Goal: Information Seeking & Learning: Learn about a topic

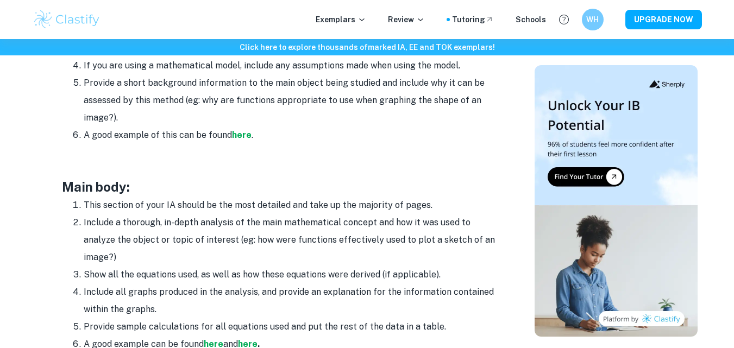
scroll to position [840, 0]
click at [234, 132] on strong "here" at bounding box center [242, 134] width 20 height 10
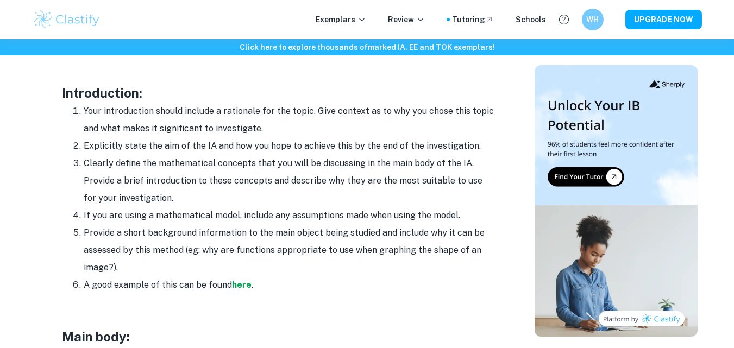
scroll to position [689, 0]
click at [239, 284] on strong "here" at bounding box center [242, 285] width 20 height 10
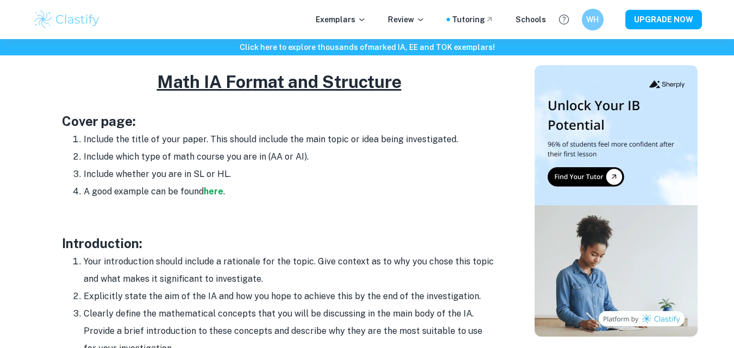
scroll to position [538, 0]
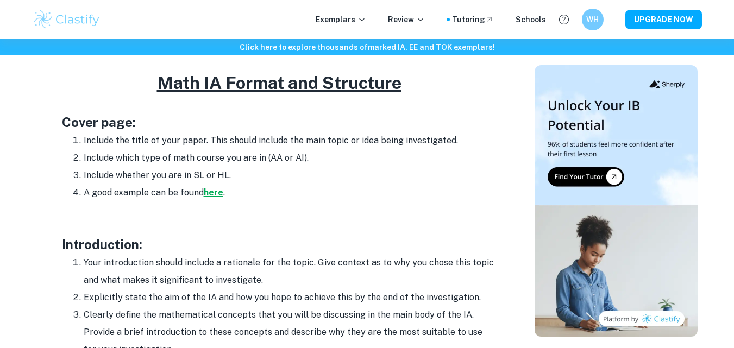
click at [214, 191] on strong "here" at bounding box center [214, 193] width 20 height 10
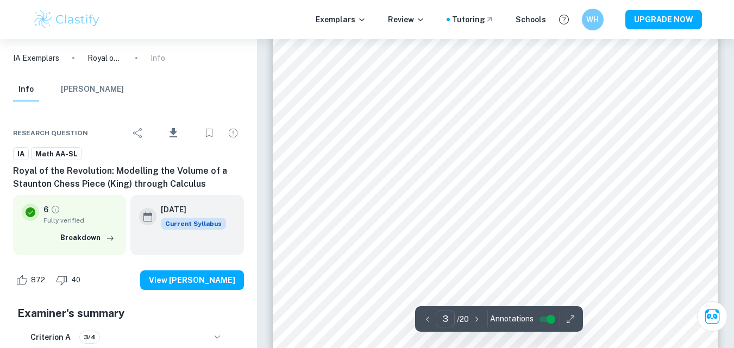
scroll to position [1348, 0]
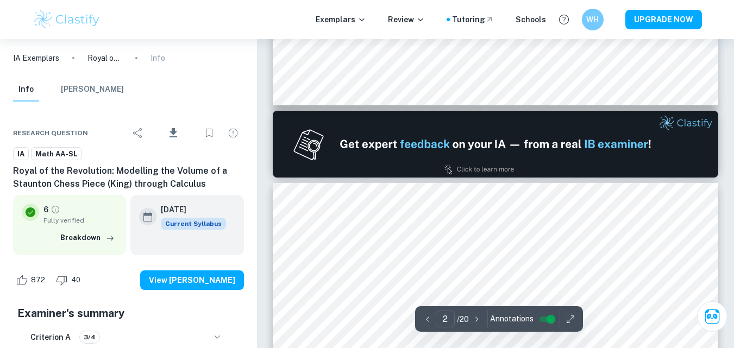
type input "1"
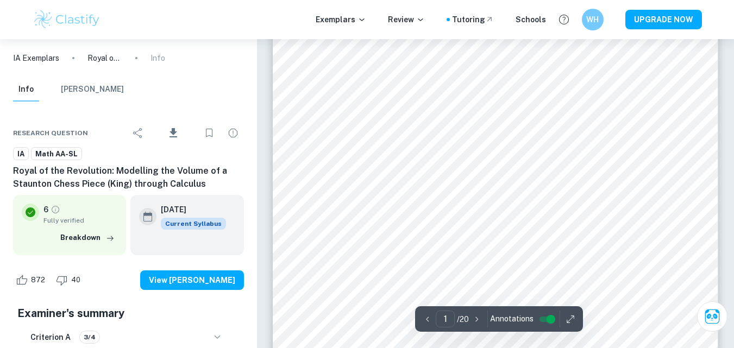
scroll to position [0, 0]
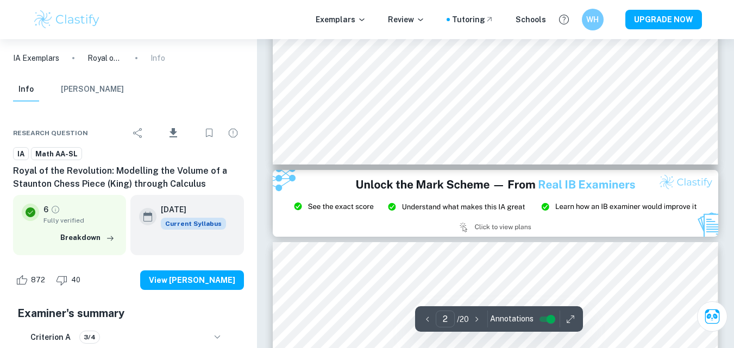
type input "3"
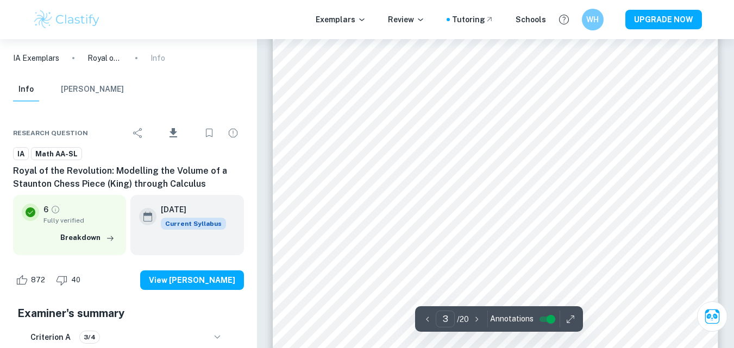
scroll to position [1335, 0]
type input "4"
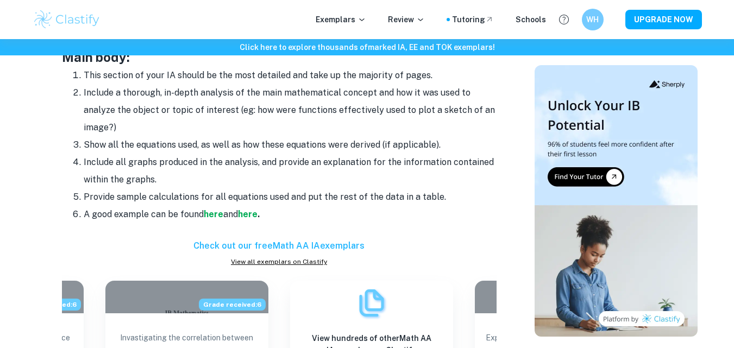
scroll to position [970, 0]
